Goal: Task Accomplishment & Management: Complete application form

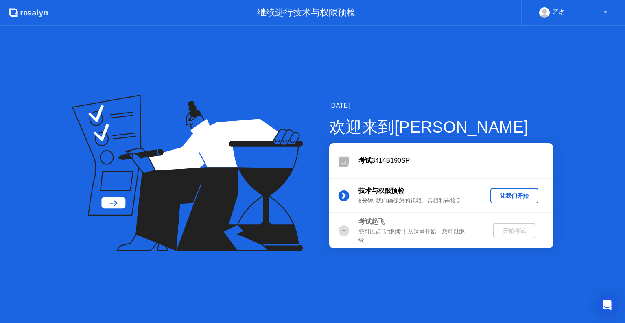
drag, startPoint x: 507, startPoint y: 135, endPoint x: 621, endPoint y: 332, distance: 228.1
click at [529, 194] on div "让我们开始" at bounding box center [513, 196] width 41 height 8
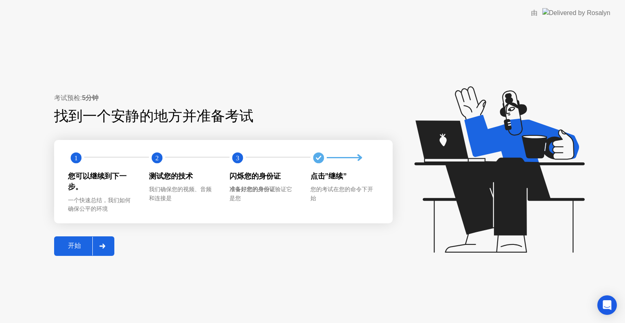
click at [76, 232] on div "考试预检: 5分钟 找到一个安静的地方并准备考试 1 2 3 您可以继续到下一步。 一个快速总结，我们如何确保公平的环境 测试您的技术 我们确保您的视频、音频…" at bounding box center [223, 174] width 338 height 162
click at [94, 252] on div at bounding box center [102, 246] width 20 height 19
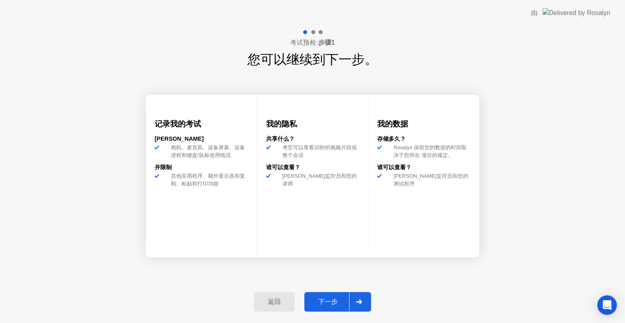
click at [329, 307] on button "下一步" at bounding box center [337, 302] width 67 height 20
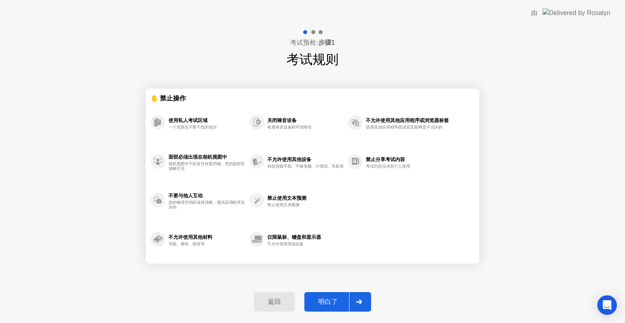
click at [338, 296] on button "明白了" at bounding box center [337, 302] width 67 height 20
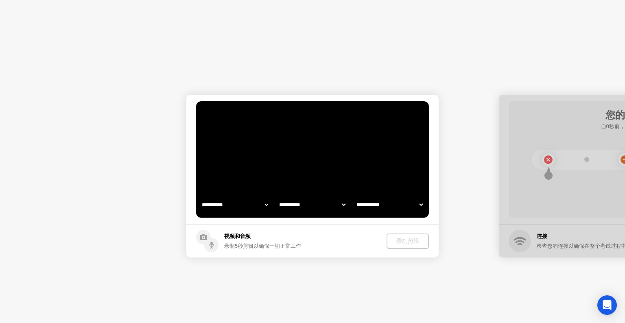
select select "**********"
select select "*******"
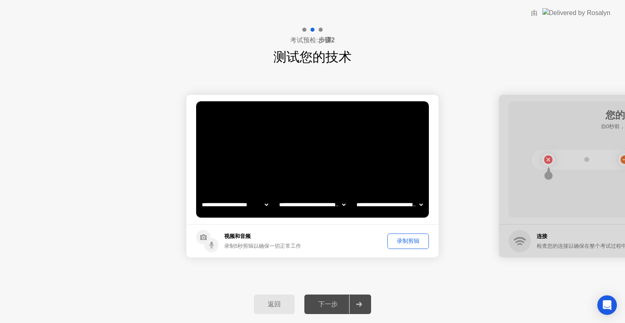
drag, startPoint x: 395, startPoint y: 250, endPoint x: 416, endPoint y: 211, distance: 45.1
click at [416, 211] on app-media "**********" at bounding box center [312, 176] width 252 height 163
click at [412, 244] on div "录制剪辑" at bounding box center [408, 241] width 36 height 8
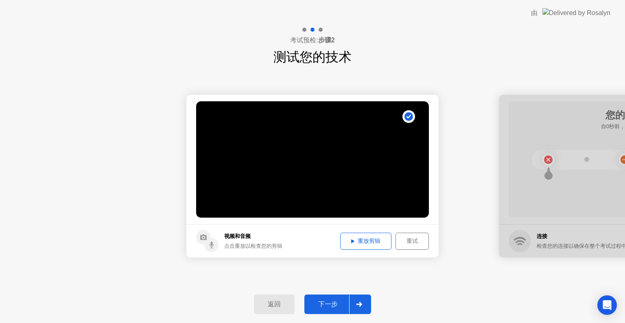
click at [374, 240] on div "重放剪辑" at bounding box center [366, 241] width 46 height 8
click at [228, 244] on div "点击重放以检查您的剪辑" at bounding box center [253, 246] width 58 height 8
click at [333, 300] on div "下一步" at bounding box center [328, 304] width 42 height 9
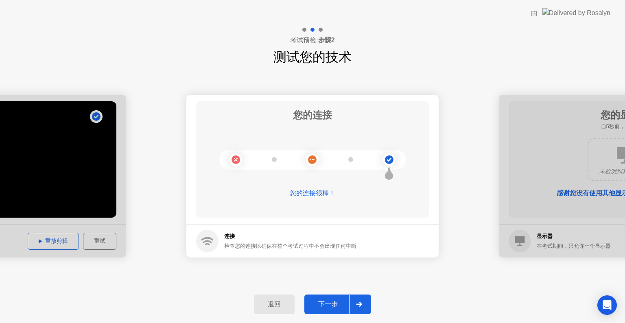
click at [328, 305] on div "下一步" at bounding box center [328, 304] width 42 height 9
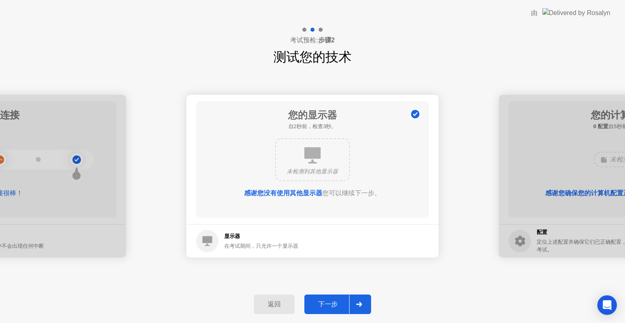
click at [336, 304] on div "下一步" at bounding box center [328, 304] width 42 height 9
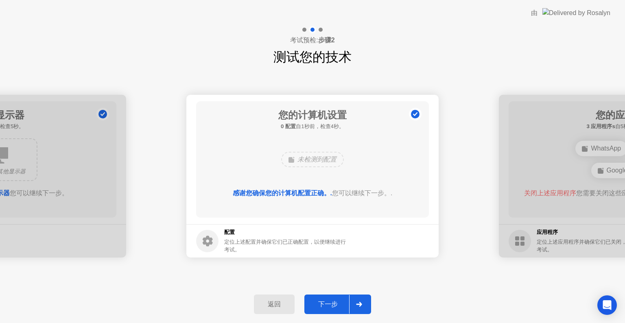
click at [335, 305] on div "下一步" at bounding box center [328, 304] width 42 height 9
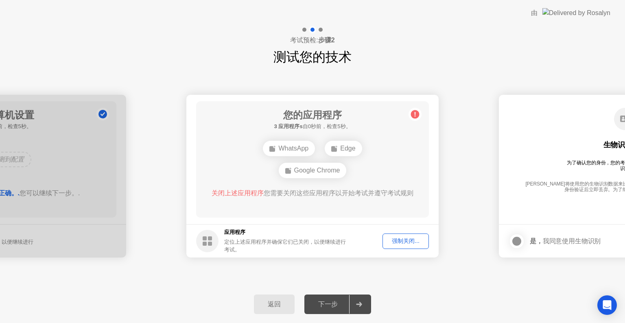
click at [335, 305] on div "下一步" at bounding box center [328, 304] width 42 height 9
click at [405, 238] on div "强制关闭..." at bounding box center [405, 241] width 41 height 8
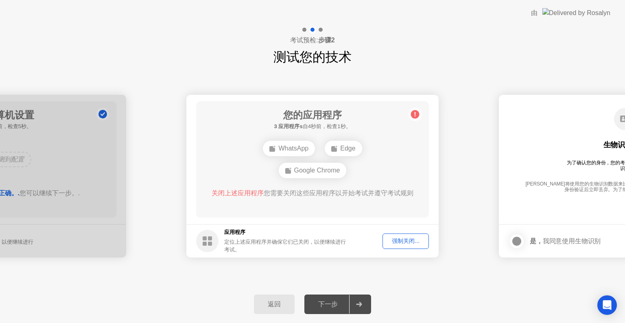
click at [407, 239] on div "强制关闭..." at bounding box center [405, 241] width 41 height 8
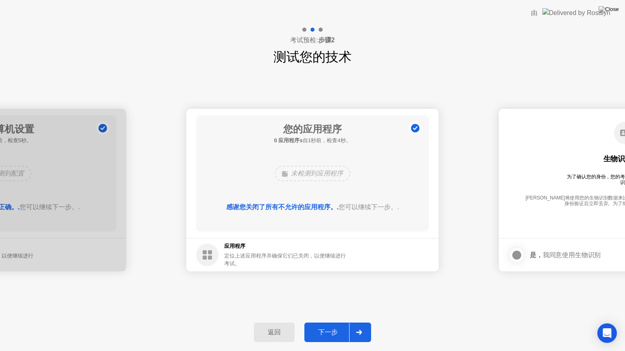
drag, startPoint x: 339, startPoint y: 337, endPoint x: 337, endPoint y: 331, distance: 6.4
click at [338, 322] on div "下一步" at bounding box center [328, 333] width 42 height 9
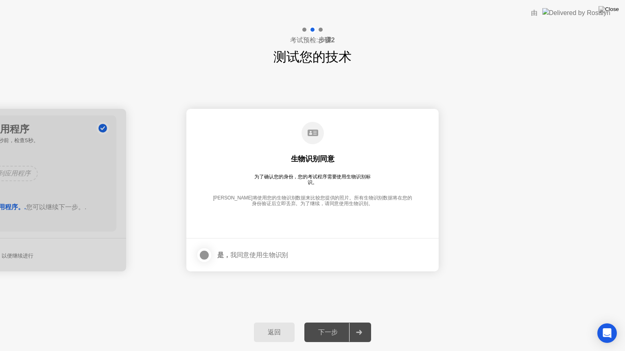
click at [350, 299] on div "**********" at bounding box center [312, 190] width 625 height 247
click at [203, 250] on div at bounding box center [204, 255] width 10 height 10
click at [331, 322] on button "下一步" at bounding box center [337, 333] width 67 height 20
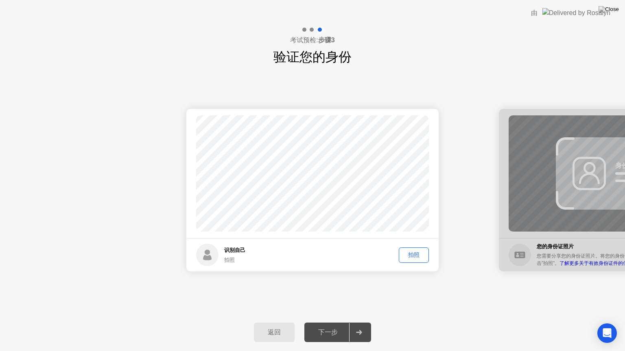
click at [344, 322] on div "下一步" at bounding box center [328, 333] width 42 height 9
click at [327, 322] on div "下一步" at bounding box center [328, 333] width 42 height 9
click at [408, 251] on div "拍照" at bounding box center [413, 255] width 24 height 8
click at [330, 322] on div "下一步" at bounding box center [328, 333] width 42 height 9
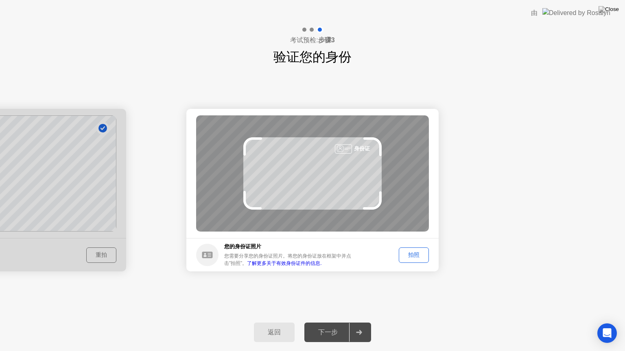
click at [320, 322] on div "下一步" at bounding box center [328, 333] width 42 height 9
click at [352, 322] on div at bounding box center [359, 332] width 20 height 19
click at [408, 254] on div "拍照" at bounding box center [413, 255] width 24 height 8
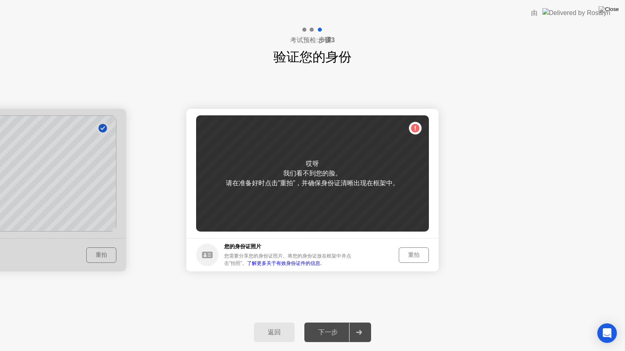
click at [318, 322] on div "下一步" at bounding box center [328, 333] width 42 height 9
click at [406, 251] on div "重拍" at bounding box center [413, 255] width 24 height 8
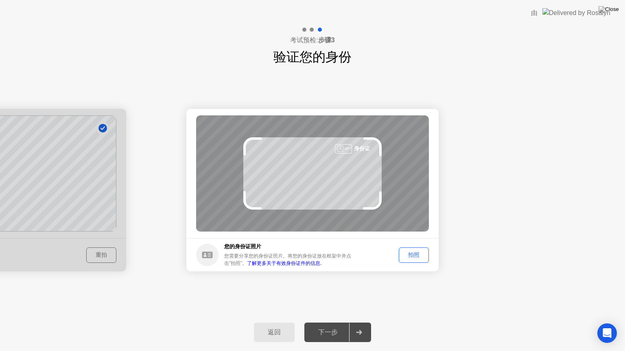
click at [414, 253] on div "拍照" at bounding box center [413, 255] width 24 height 8
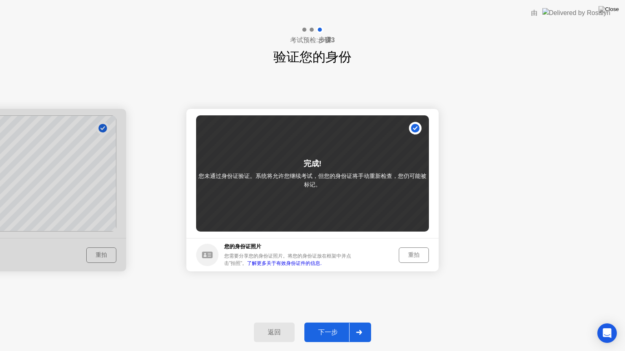
click at [342, 322] on button "下一步" at bounding box center [337, 333] width 67 height 20
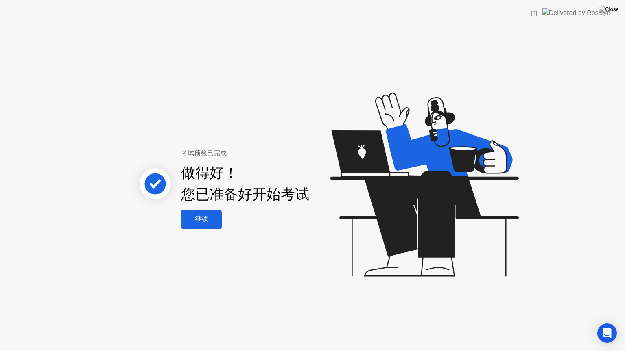
click at [231, 201] on div "做得好！ 您已准备好开始考试" at bounding box center [245, 183] width 128 height 43
click at [236, 217] on div "考试预检已完成 做得好！ 您已准备好开始考试 继续" at bounding box center [239, 188] width 220 height 81
click at [205, 189] on div "做得好！ 您已准备好开始考试" at bounding box center [245, 183] width 128 height 43
click at [199, 211] on button "继续" at bounding box center [201, 220] width 41 height 20
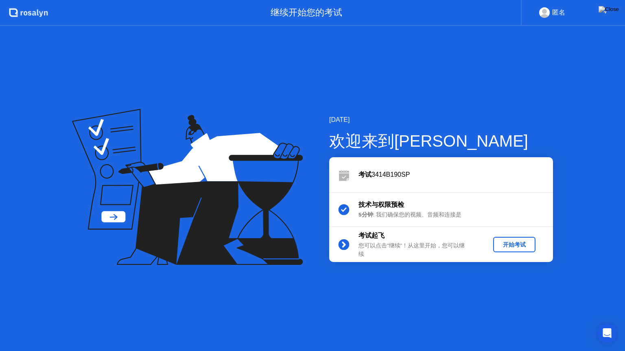
click at [341, 247] on circle at bounding box center [343, 245] width 11 height 11
click at [347, 241] on circle at bounding box center [343, 245] width 11 height 11
click at [510, 244] on div "开始考试" at bounding box center [514, 245] width 36 height 8
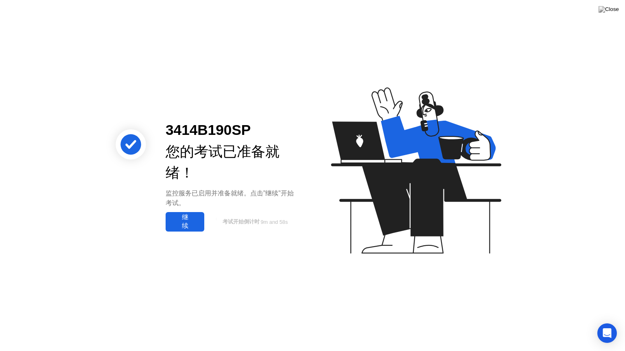
click at [195, 225] on div "继续" at bounding box center [185, 221] width 34 height 17
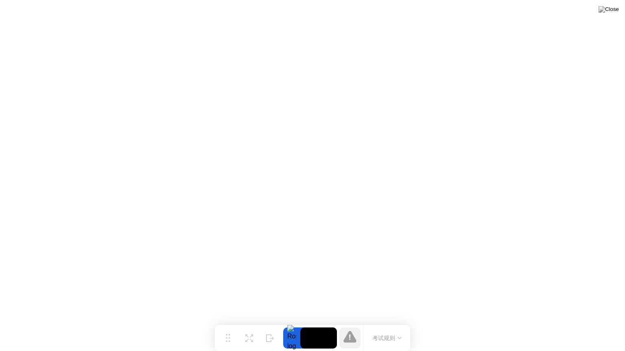
click at [363, 322] on div "考试规则" at bounding box center [386, 338] width 47 height 26
click at [381, 322] on button "考试规则" at bounding box center [387, 338] width 34 height 9
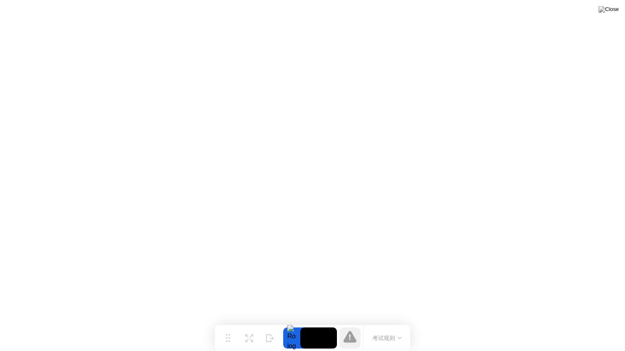
click at [385, 322] on button "考试规则" at bounding box center [387, 338] width 34 height 9
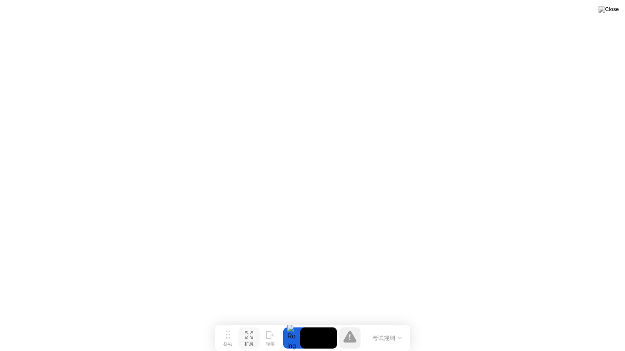
click at [256, 322] on button "扩展" at bounding box center [248, 338] width 21 height 21
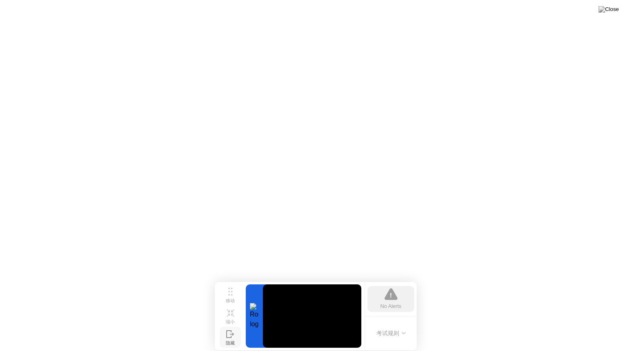
click at [234, 322] on button "隐藏" at bounding box center [230, 337] width 21 height 21
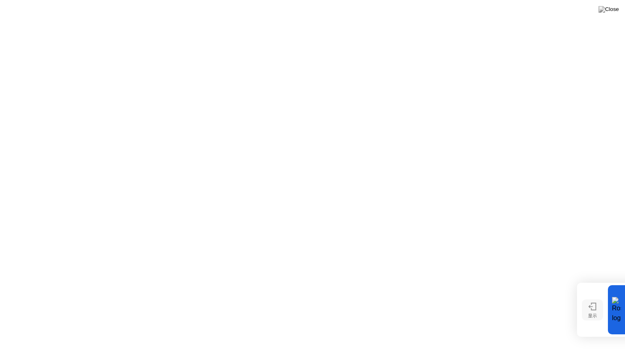
click at [596, 309] on button "显示" at bounding box center [591, 310] width 21 height 21
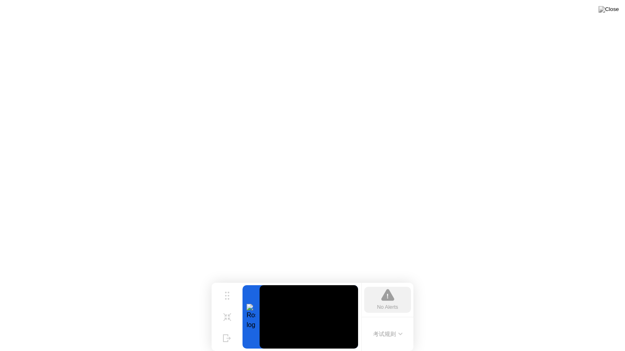
click at [397, 322] on div "考试规则" at bounding box center [387, 334] width 52 height 35
drag, startPoint x: 394, startPoint y: 303, endPoint x: 383, endPoint y: 311, distance: 14.0
click at [390, 304] on div "No Alerts" at bounding box center [387, 307] width 21 height 8
click at [398, 322] on button "考试规则" at bounding box center [387, 334] width 34 height 9
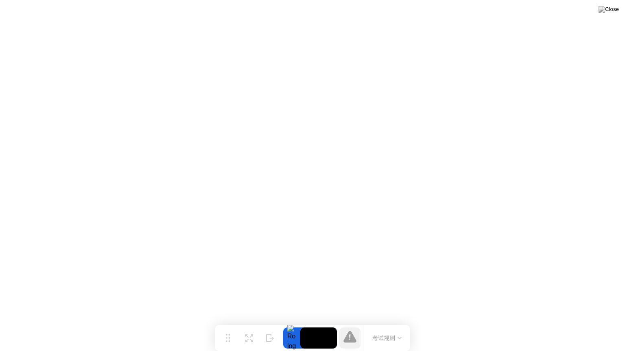
click at [377, 322] on button "考试规则" at bounding box center [387, 338] width 34 height 9
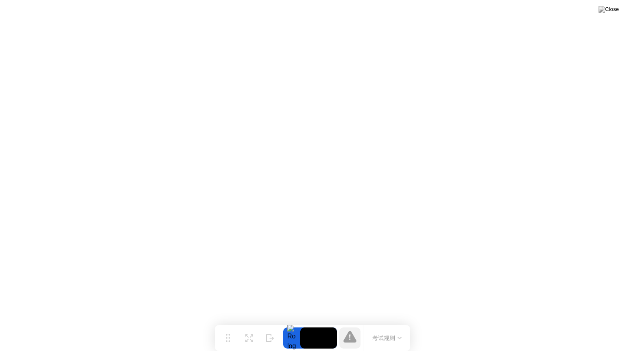
click at [386, 322] on button "考试规则" at bounding box center [387, 338] width 34 height 9
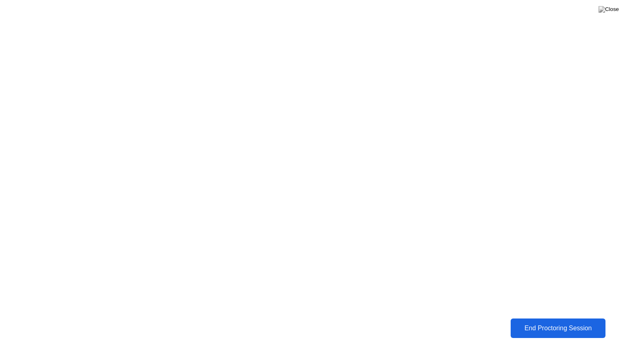
click at [561, 322] on button "End Proctoring Session" at bounding box center [557, 328] width 101 height 21
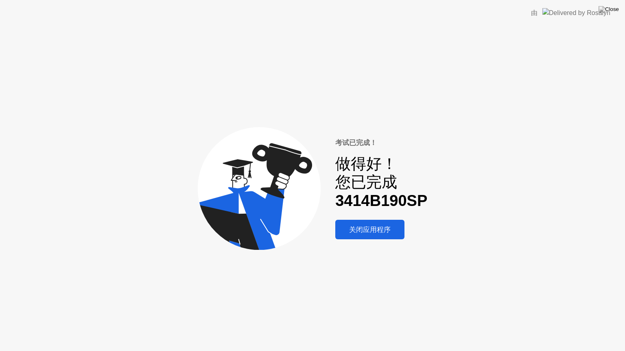
drag, startPoint x: 378, startPoint y: 235, endPoint x: 383, endPoint y: 229, distance: 7.6
click at [383, 229] on button "关闭应用程序" at bounding box center [369, 230] width 69 height 20
